Goal: Book appointment/travel/reservation

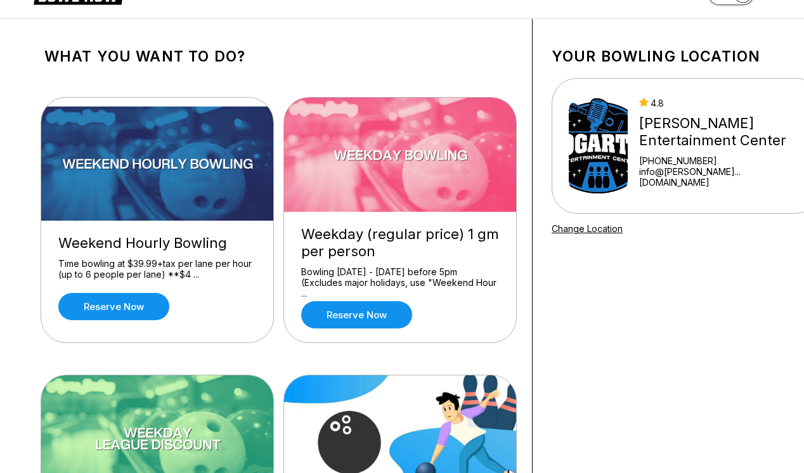
scroll to position [42, 0]
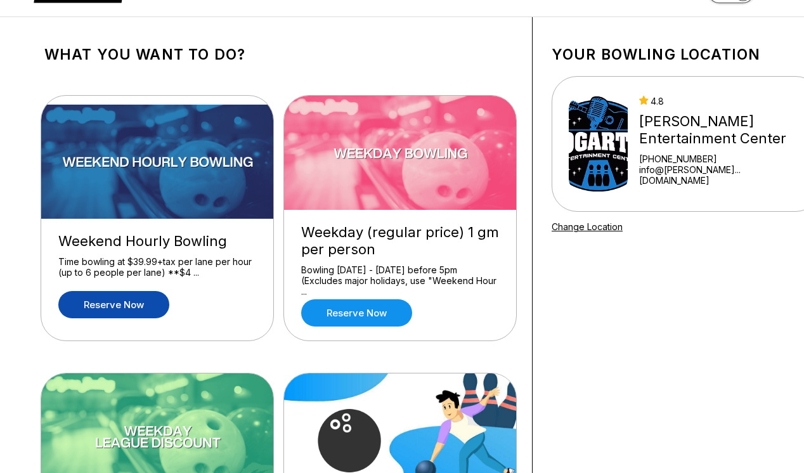
click at [100, 315] on link "Reserve now" at bounding box center [113, 304] width 111 height 27
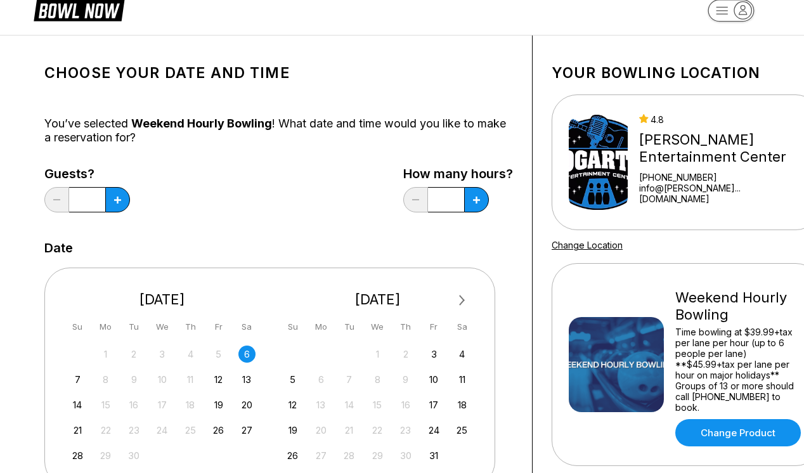
scroll to position [28, 0]
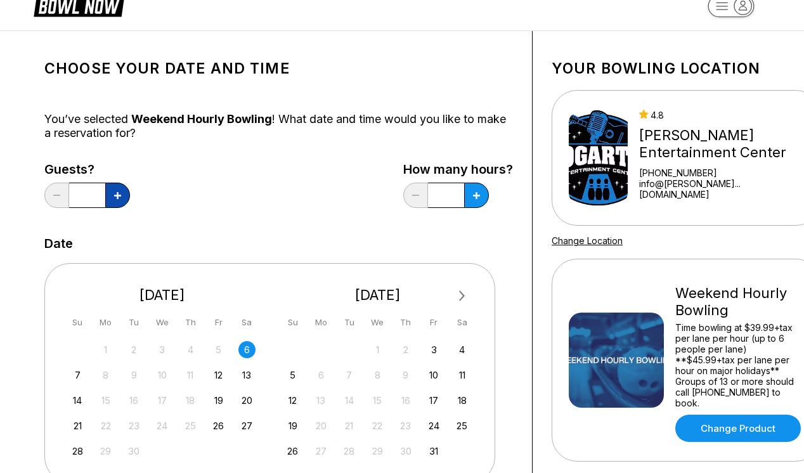
click at [121, 202] on button at bounding box center [117, 195] width 25 height 25
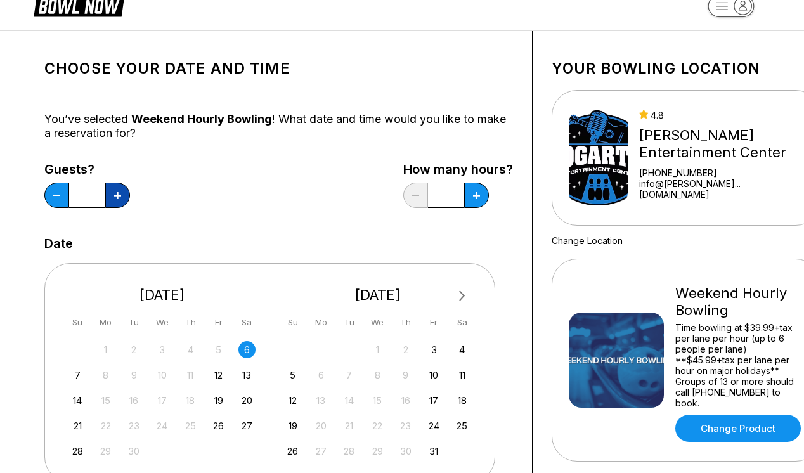
click at [121, 202] on button at bounding box center [117, 195] width 25 height 25
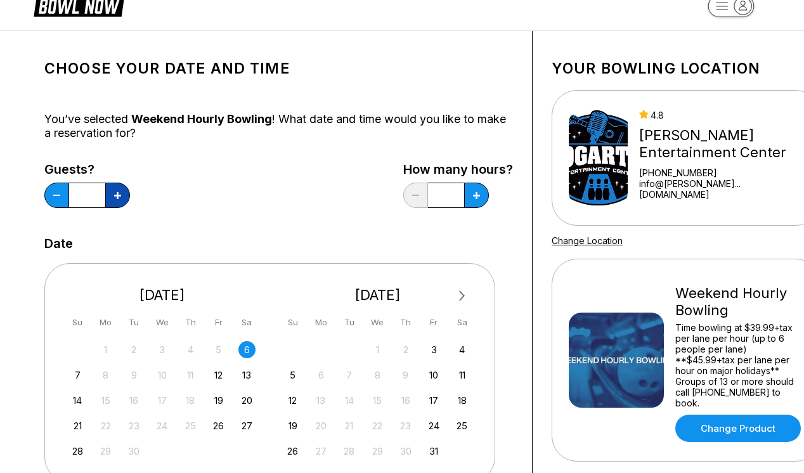
click at [121, 202] on button at bounding box center [117, 195] width 25 height 25
type input "**"
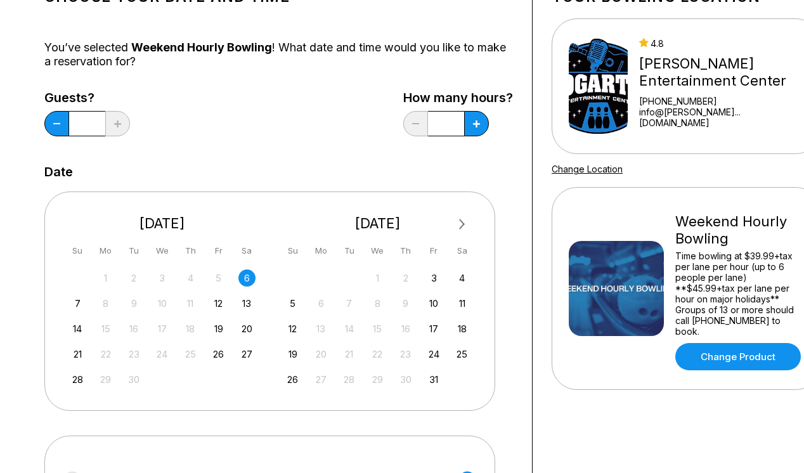
scroll to position [0, 0]
